Goal: Download file/media

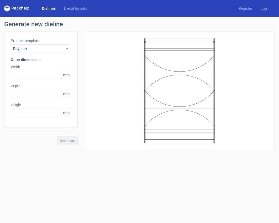
click at [24, 66] on label "Width" at bounding box center [41, 66] width 60 height 5
click at [34, 49] on span "Doypack" at bounding box center [39, 48] width 52 height 5
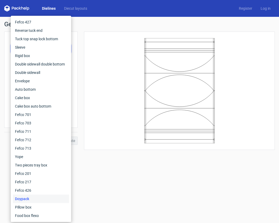
click at [106, 22] on h1 "Generate new dieline" at bounding box center [139, 24] width 271 height 6
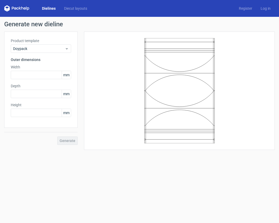
click at [27, 87] on label "Depth" at bounding box center [41, 85] width 60 height 5
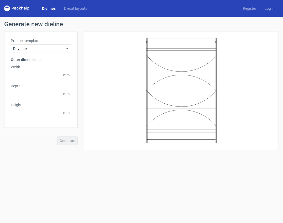
click at [28, 69] on label "Width" at bounding box center [41, 66] width 60 height 5
click at [18, 64] on label "Ширина" at bounding box center [41, 66] width 60 height 5
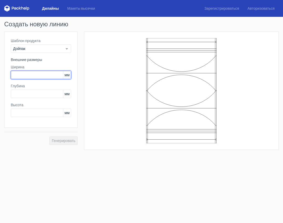
click at [24, 75] on input "text" at bounding box center [41, 75] width 60 height 8
click at [32, 71] on input "text" at bounding box center [41, 75] width 60 height 8
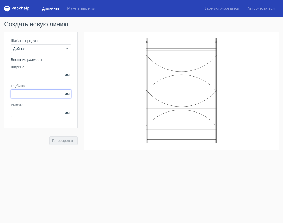
click at [34, 91] on input "text" at bounding box center [41, 94] width 60 height 8
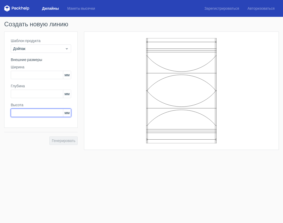
click at [36, 111] on input "text" at bounding box center [41, 112] width 60 height 8
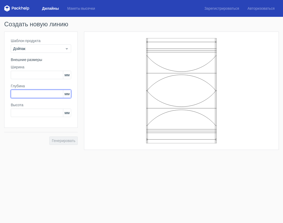
click at [40, 94] on input "text" at bounding box center [41, 94] width 60 height 8
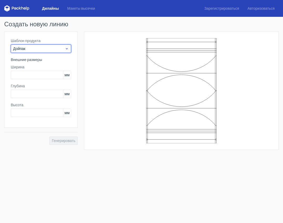
click at [50, 49] on span "Дойпак" at bounding box center [39, 48] width 52 height 5
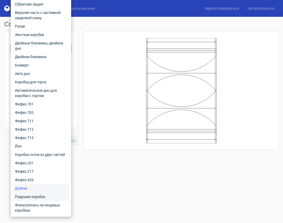
click at [55, 196] on div "Подушка-коробка" at bounding box center [41, 196] width 56 height 8
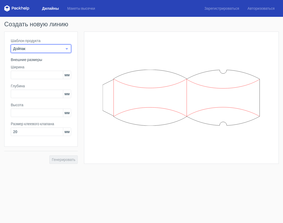
click at [49, 47] on span "Дойпак" at bounding box center [39, 48] width 52 height 5
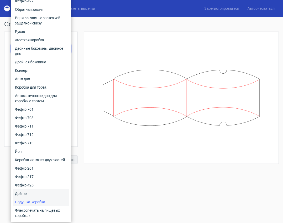
click at [36, 191] on div "Дойпак" at bounding box center [41, 193] width 56 height 8
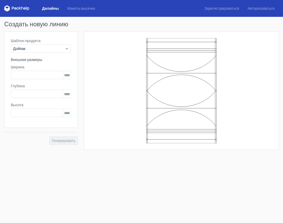
click at [177, 81] on icon at bounding box center [181, 90] width 157 height 105
click at [177, 80] on icon at bounding box center [181, 90] width 157 height 105
click at [177, 54] on icon at bounding box center [181, 90] width 157 height 105
click at [11, 10] on icon at bounding box center [16, 8] width 25 height 6
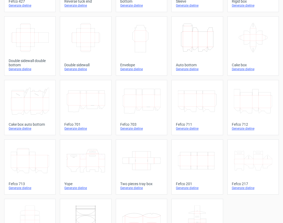
scroll to position [114, 0]
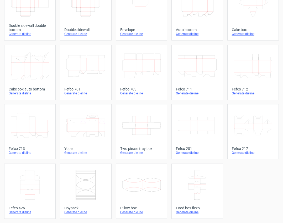
click at [85, 186] on icon at bounding box center [85, 184] width 38 height 29
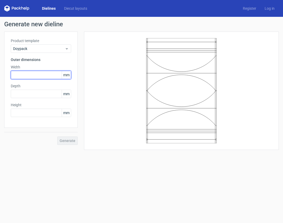
click at [45, 74] on input "text" at bounding box center [41, 75] width 60 height 8
click at [26, 72] on input "text" at bounding box center [41, 75] width 60 height 8
click at [36, 71] on input "text" at bounding box center [41, 75] width 60 height 8
type input "135"
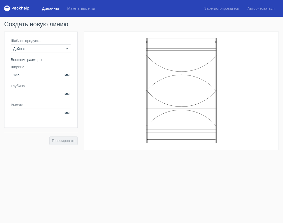
click at [24, 88] on label "Глубина" at bounding box center [41, 85] width 60 height 5
click at [22, 97] on input "text" at bounding box center [41, 94] width 60 height 8
type input "40"
click at [20, 113] on input "text" at bounding box center [41, 112] width 60 height 8
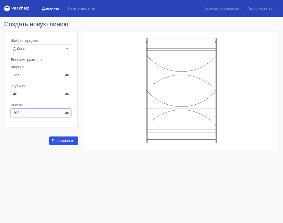
type input "200"
click at [67, 140] on font "Генерировать" at bounding box center [64, 140] width 24 height 4
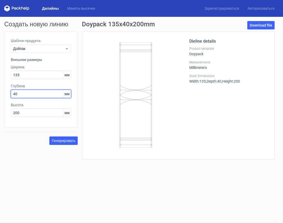
click at [33, 92] on input "40" at bounding box center [41, 94] width 60 height 8
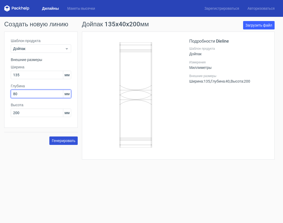
type input "80"
click at [58, 142] on font "Генерировать" at bounding box center [64, 140] width 24 height 4
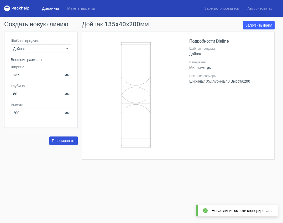
click at [66, 140] on font "Генерировать" at bounding box center [64, 140] width 24 height 4
click at [256, 23] on font "Загрузить файл" at bounding box center [258, 25] width 27 height 4
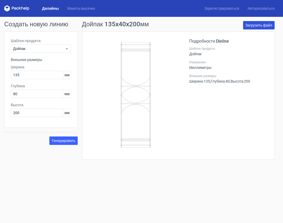
click at [255, 23] on font "Загрузить файл" at bounding box center [258, 25] width 27 height 4
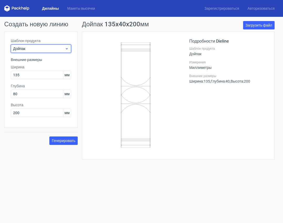
click at [33, 47] on span "Дойпак" at bounding box center [39, 48] width 52 height 5
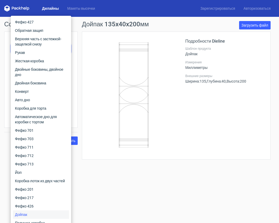
click at [201, 91] on div "Подробности Dieline Шаблон продукта Дойпак Измерения Миллиметры Внешние размеры…" at bounding box center [224, 95] width 79 height 115
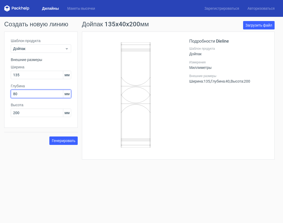
click at [33, 91] on input "80" at bounding box center [41, 94] width 60 height 8
click at [191, 117] on div "Подробности Dieline Шаблон продукта Дойпак Измерения Миллиметры Внешние размеры…" at bounding box center [228, 95] width 79 height 115
click at [147, 57] on icon at bounding box center [136, 94] width 86 height 105
drag, startPoint x: 111, startPoint y: 40, endPoint x: 153, endPoint y: 132, distance: 101.7
click at [153, 132] on div at bounding box center [138, 95] width 101 height 115
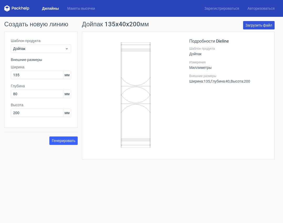
click at [260, 26] on font "Загрузить файл" at bounding box center [258, 25] width 27 height 4
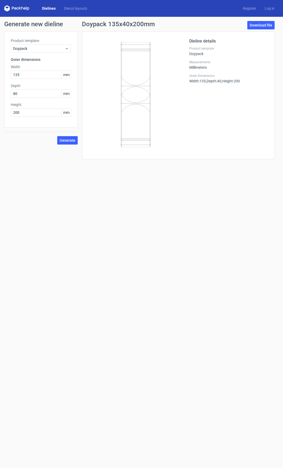
click at [165, 63] on icon at bounding box center [136, 94] width 86 height 105
drag, startPoint x: 78, startPoint y: 22, endPoint x: 107, endPoint y: 24, distance: 28.7
click at [107, 24] on div "Doypack 135x40x200mm Download file Dieline details Product template Doypack Mea…" at bounding box center [178, 90] width 201 height 138
copy h1 "Doypack"
